Goal: Transaction & Acquisition: Purchase product/service

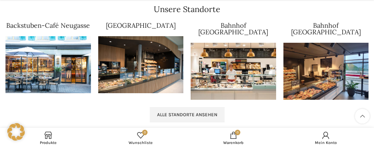
scroll to position [733, 0]
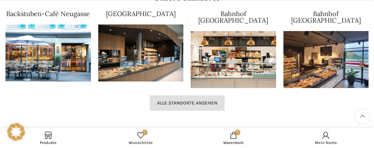
click at [207, 95] on link "Alle Standorte ansehen" at bounding box center [187, 102] width 75 height 15
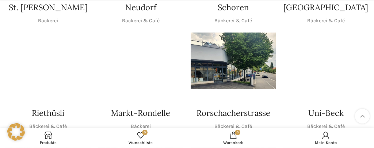
scroll to position [270, 0]
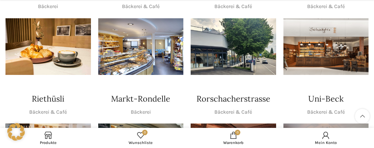
click at [220, 49] on img "1 / 1" at bounding box center [233, 46] width 85 height 57
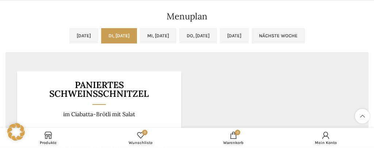
scroll to position [347, 0]
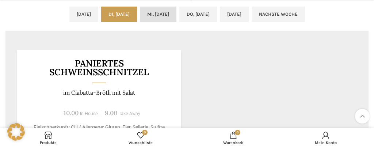
click at [152, 11] on link "Mi, [DATE]" at bounding box center [158, 14] width 37 height 15
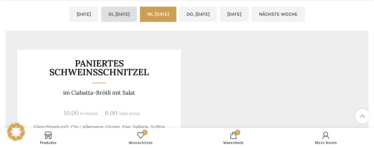
click at [117, 13] on link "Di, 19.08.2025" at bounding box center [119, 14] width 36 height 15
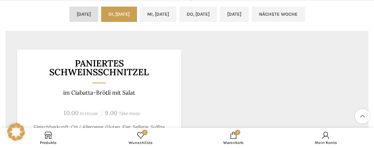
click at [71, 13] on link "Mo, 18.08.2025" at bounding box center [83, 14] width 29 height 15
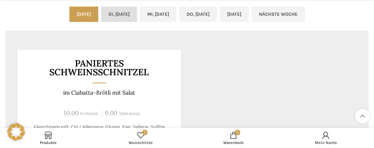
click at [105, 9] on link "Di, 19.08.2025" at bounding box center [119, 14] width 36 height 15
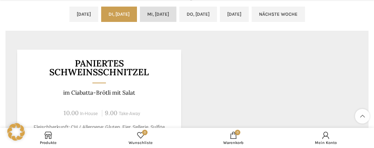
click at [157, 7] on link "Mi, 20.08.2025" at bounding box center [158, 14] width 37 height 15
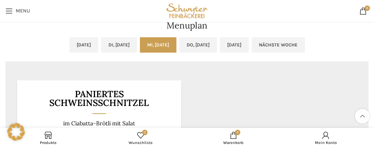
scroll to position [308, 0]
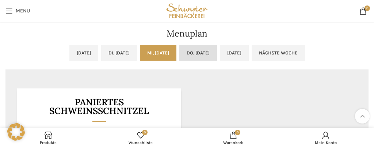
click at [203, 49] on link "Do, 21.08.2025" at bounding box center [198, 52] width 38 height 15
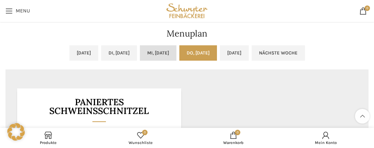
click at [159, 51] on link "Mi, 20.08.2025" at bounding box center [158, 52] width 37 height 15
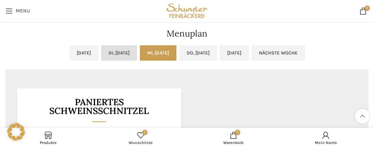
click at [113, 49] on link "Di, 19.08.2025" at bounding box center [119, 52] width 36 height 15
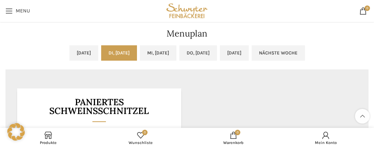
click at [113, 48] on link "Di, 19.08.2025" at bounding box center [119, 52] width 36 height 15
click at [69, 48] on link "Mo, 18.08.2025" at bounding box center [83, 52] width 29 height 15
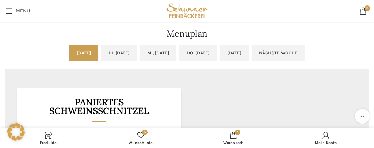
click at [69, 48] on link "Mo, 18.08.2025" at bounding box center [83, 52] width 29 height 15
click at [118, 47] on link "Di, 19.08.2025" at bounding box center [119, 52] width 36 height 15
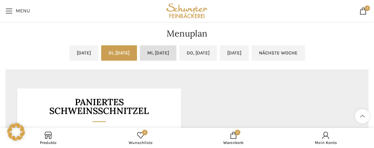
click at [150, 48] on link "Mi, 20.08.2025" at bounding box center [158, 52] width 37 height 15
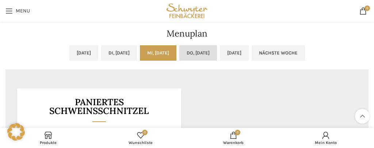
click at [201, 49] on link "Do, 21.08.2025" at bounding box center [198, 52] width 38 height 15
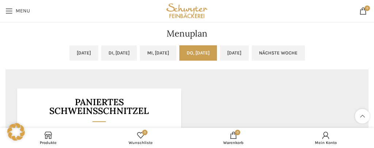
click at [201, 49] on link "Do, 21.08.2025" at bounding box center [198, 52] width 38 height 15
click at [246, 48] on link "Fr, 22.08.2025" at bounding box center [234, 52] width 29 height 15
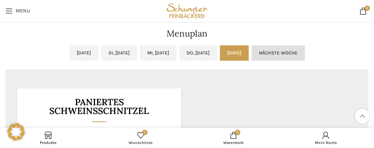
click at [299, 49] on link "Nächste Woche" at bounding box center [278, 52] width 53 height 15
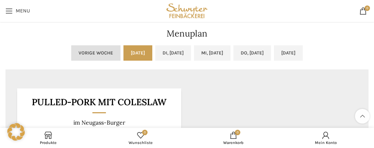
click at [71, 50] on link "Vorige Woche" at bounding box center [95, 52] width 49 height 15
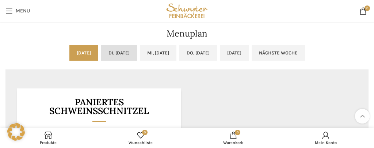
click at [101, 49] on link "Di, 19.08.2025" at bounding box center [119, 52] width 36 height 15
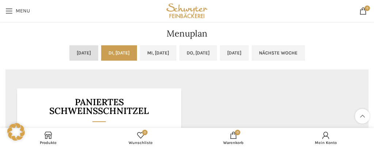
click at [70, 50] on link "Mo, 18.08.2025" at bounding box center [83, 52] width 29 height 15
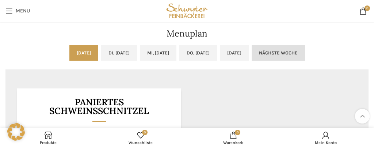
click at [305, 48] on link "Nächste Woche" at bounding box center [278, 52] width 53 height 15
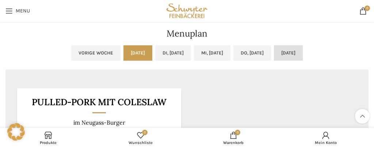
click at [303, 50] on link "Fr, 29.08.2025" at bounding box center [288, 52] width 29 height 15
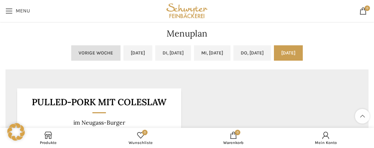
click at [71, 50] on link "Vorige Woche" at bounding box center [95, 52] width 49 height 15
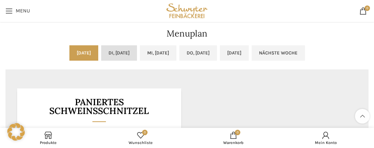
click at [101, 48] on link "Di, 19.08.2025" at bounding box center [119, 52] width 36 height 15
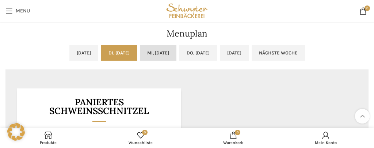
click at [150, 48] on link "Mi, 20.08.2025" at bounding box center [158, 52] width 37 height 15
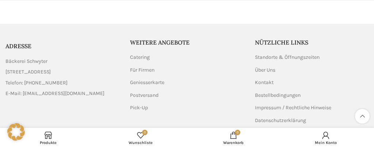
scroll to position [540, 0]
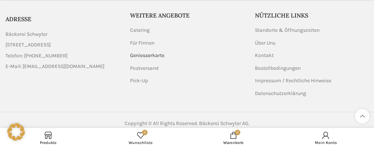
click at [146, 55] on link "Geniesserkarte" at bounding box center [147, 55] width 35 height 7
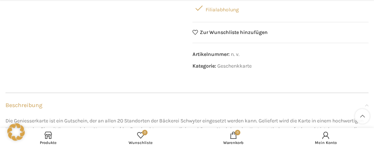
scroll to position [193, 0]
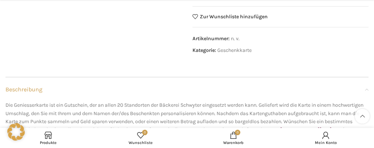
click at [233, 38] on span "n. v." at bounding box center [235, 38] width 9 height 6
click at [223, 41] on span "Artikelnummer:" at bounding box center [211, 38] width 37 height 6
click at [223, 39] on span "Artikelnummer:" at bounding box center [211, 38] width 37 height 6
click at [214, 50] on span "Kategorie:" at bounding box center [205, 50] width 24 height 6
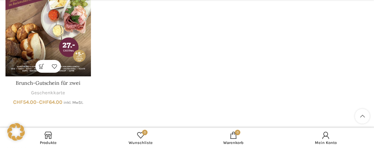
scroll to position [424, 0]
click at [49, 81] on link "Brunch-Gutschein für zwei" at bounding box center [48, 83] width 65 height 7
click at [52, 65] on link "Zur Wunschliste hinzufügen" at bounding box center [54, 66] width 13 height 13
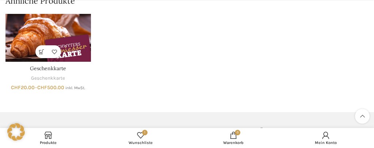
scroll to position [501, 0]
